Goal: Transaction & Acquisition: Subscribe to service/newsletter

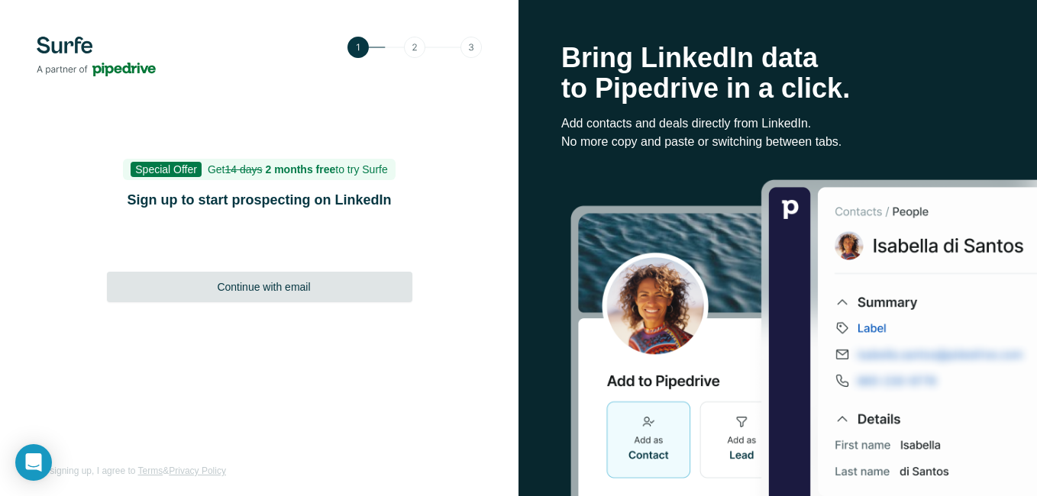
click at [242, 278] on div "Continue with email" at bounding box center [259, 287] width 305 height 31
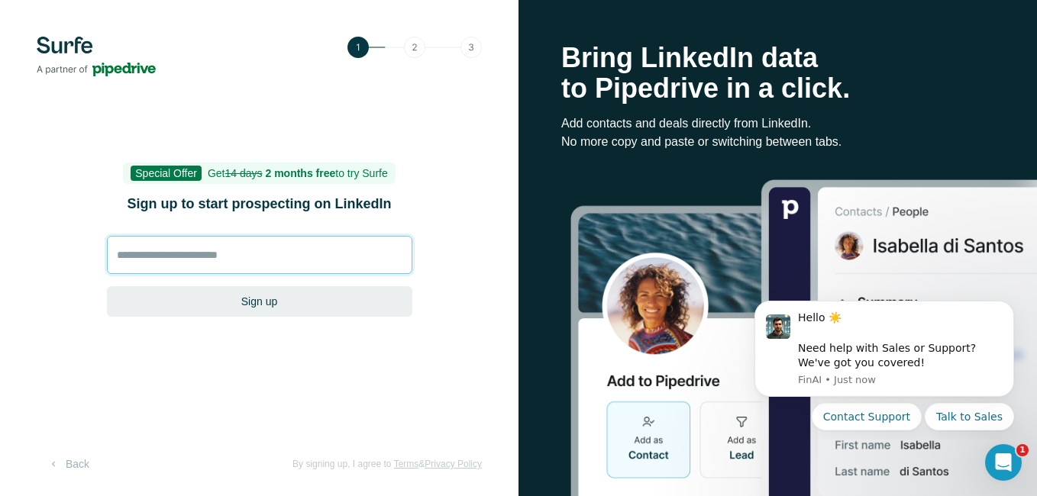
click at [250, 252] on input at bounding box center [259, 255] width 305 height 38
type input "**********"
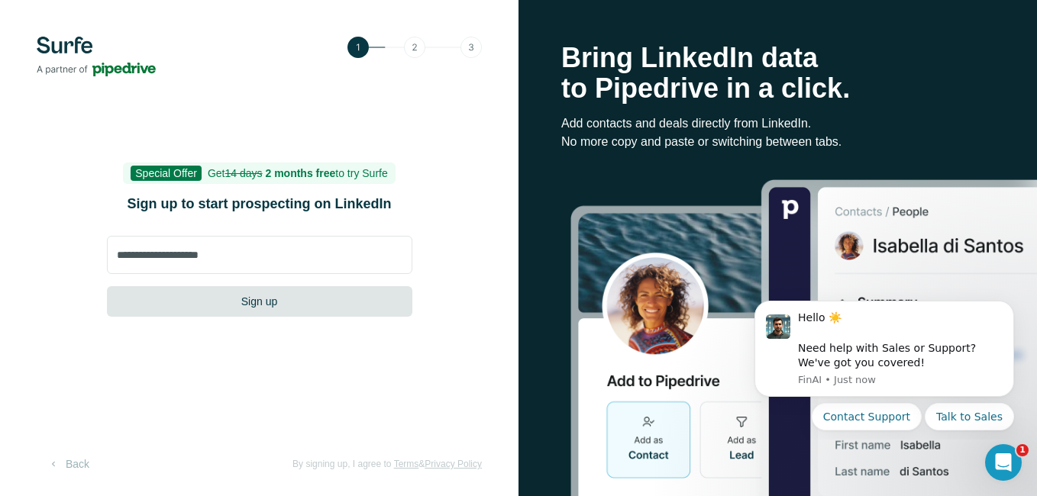
click at [259, 299] on button "Sign up" at bounding box center [259, 301] width 305 height 31
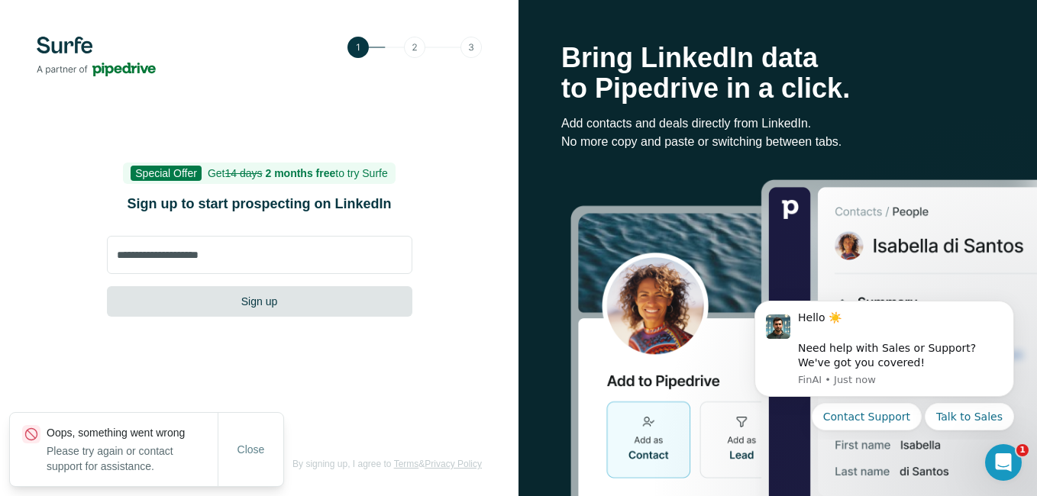
click at [288, 305] on button "Sign up" at bounding box center [259, 301] width 305 height 31
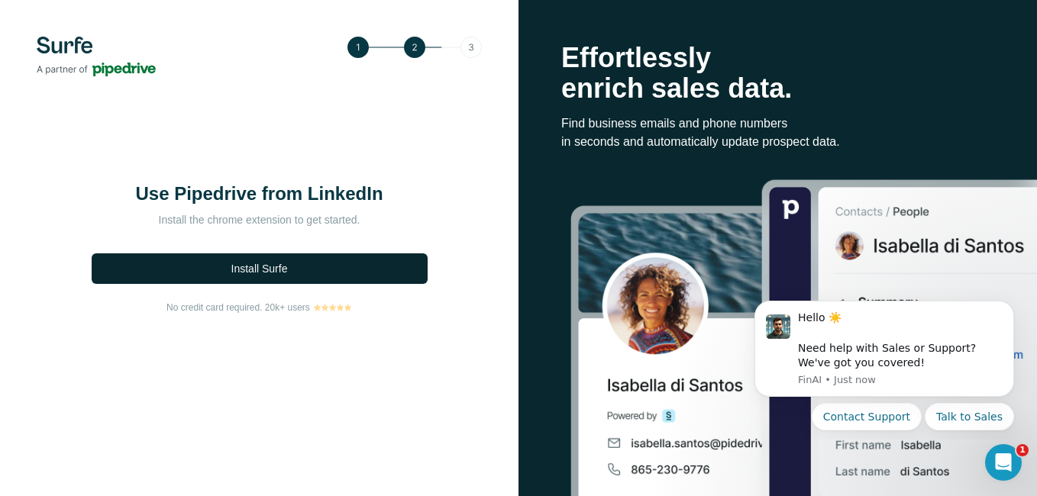
click at [308, 267] on button "Install Surfe" at bounding box center [260, 268] width 336 height 31
